Goal: Task Accomplishment & Management: Use online tool/utility

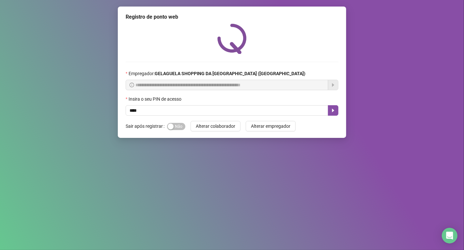
type input "*****"
click at [329, 112] on button "button" at bounding box center [333, 110] width 10 height 10
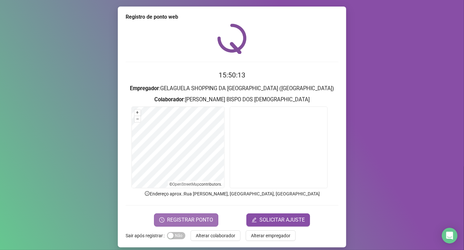
click at [177, 220] on span "REGISTRAR PONTO" at bounding box center [190, 220] width 46 height 8
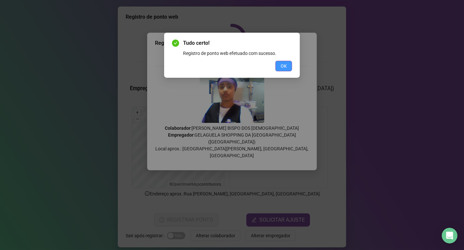
click at [288, 63] on button "OK" at bounding box center [284, 66] width 17 height 10
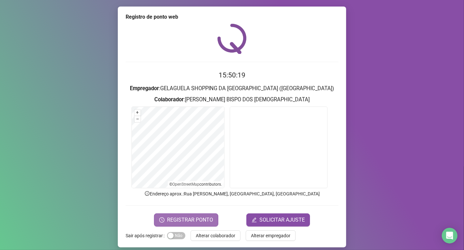
click at [205, 219] on span "REGISTRAR PONTO" at bounding box center [190, 220] width 46 height 8
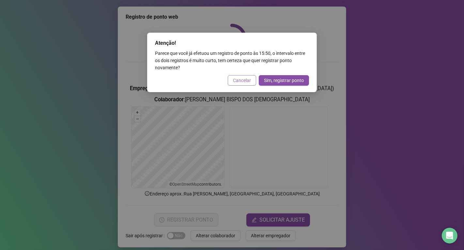
click at [244, 78] on span "Cancelar" at bounding box center [242, 80] width 18 height 7
click at [244, 78] on div "Atenção! Parece que você já efetuou um registro de ponto às 15:50 , o intervalo…" at bounding box center [232, 125] width 464 height 250
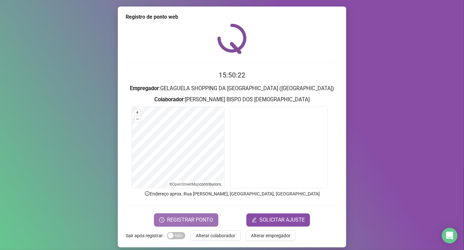
click at [205, 219] on span "REGISTRAR PONTO" at bounding box center [190, 220] width 46 height 8
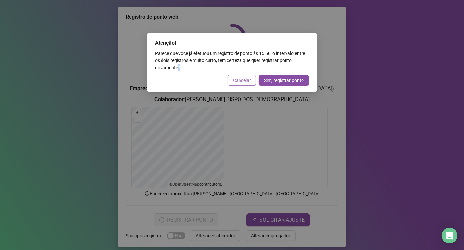
click at [247, 78] on span "Cancelar" at bounding box center [242, 80] width 18 height 7
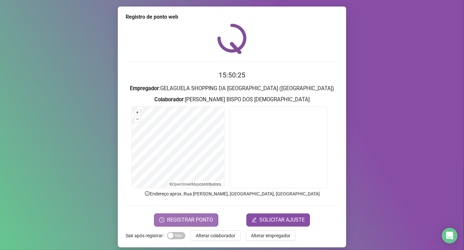
click at [210, 223] on button "REGISTRAR PONTO" at bounding box center [186, 219] width 64 height 13
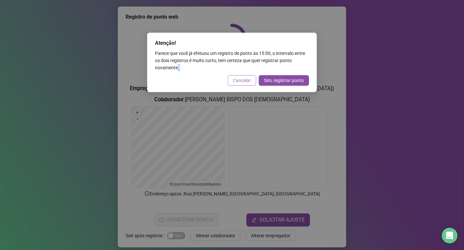
click at [236, 80] on span "Cancelar" at bounding box center [242, 80] width 18 height 7
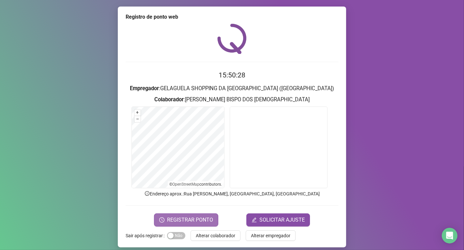
click at [202, 221] on span "REGISTRAR PONTO" at bounding box center [190, 220] width 46 height 8
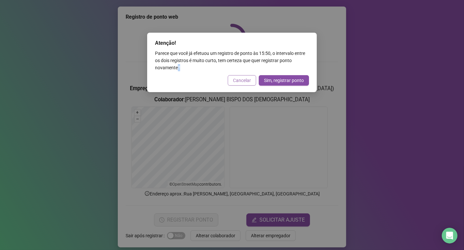
click at [243, 77] on span "Cancelar" at bounding box center [242, 80] width 18 height 7
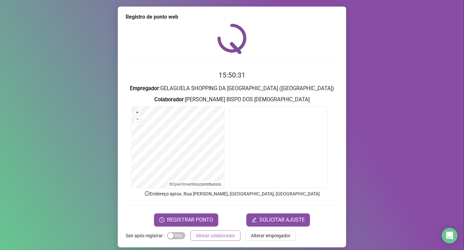
click at [214, 237] on span "Alterar colaborador" at bounding box center [216, 235] width 40 height 7
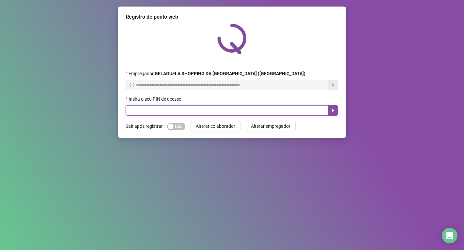
click at [153, 113] on input "text" at bounding box center [227, 110] width 203 height 10
type input "*****"
click at [333, 113] on icon "caret-right" at bounding box center [333, 110] width 5 height 5
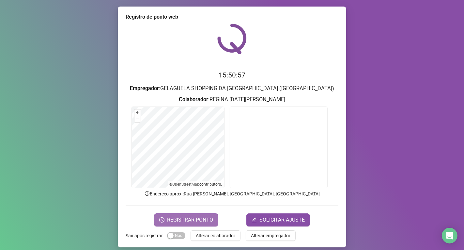
click at [200, 219] on span "REGISTRAR PONTO" at bounding box center [190, 220] width 46 height 8
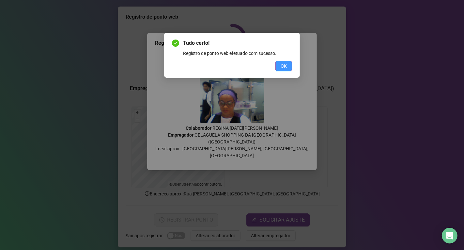
click at [287, 65] on button "OK" at bounding box center [284, 66] width 17 height 10
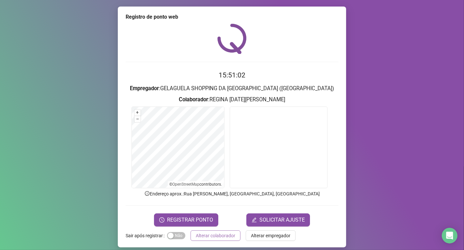
click at [211, 234] on span "Alterar colaborador" at bounding box center [216, 235] width 40 height 7
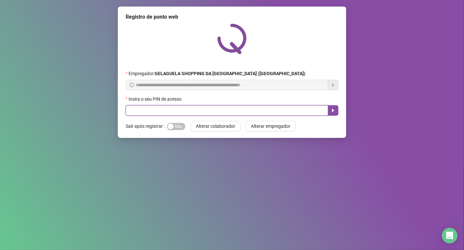
click at [137, 110] on input "text" at bounding box center [227, 110] width 203 height 10
type input "*****"
click at [335, 110] on icon "caret-right" at bounding box center [333, 110] width 5 height 5
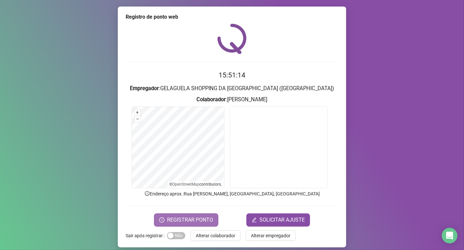
click at [192, 216] on span "REGISTRAR PONTO" at bounding box center [190, 220] width 46 height 8
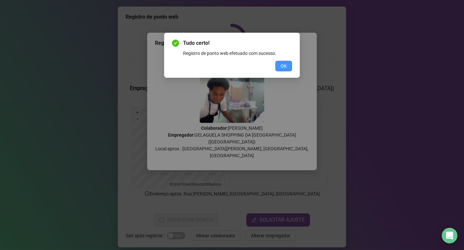
click at [285, 65] on span "OK" at bounding box center [284, 65] width 6 height 7
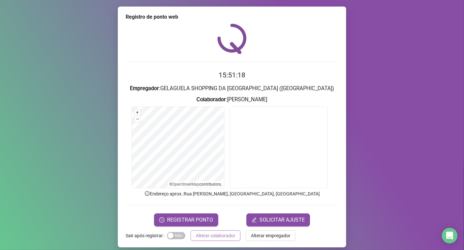
click at [201, 231] on button "Alterar colaborador" at bounding box center [216, 235] width 50 height 10
